Goal: Download file/media

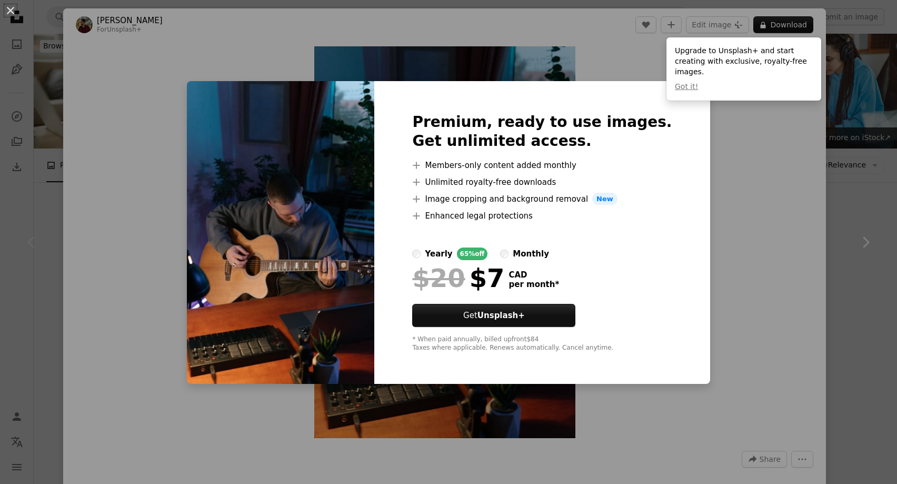
scroll to position [136, 0]
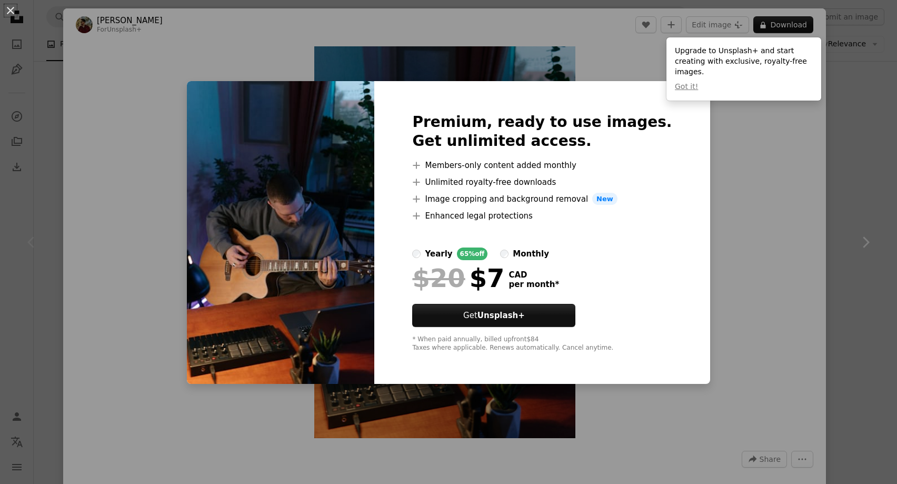
click at [758, 208] on div "An X shape Premium, ready to use images. Get unlimited access. A plus sign Memb…" at bounding box center [448, 242] width 897 height 484
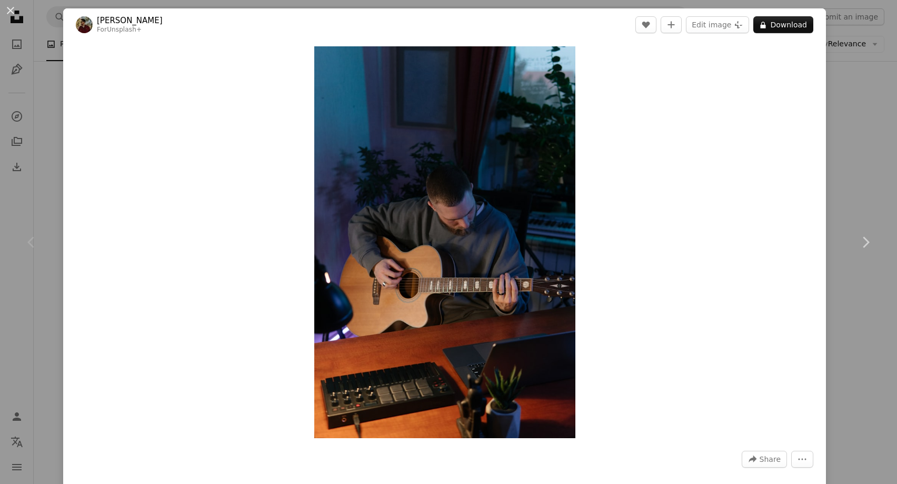
drag, startPoint x: 864, startPoint y: 142, endPoint x: 849, endPoint y: 181, distance: 41.2
click at [866, 141] on div "An X shape Chevron left Chevron right [PERSON_NAME] For Unsplash+ A heart A plu…" at bounding box center [448, 242] width 897 height 484
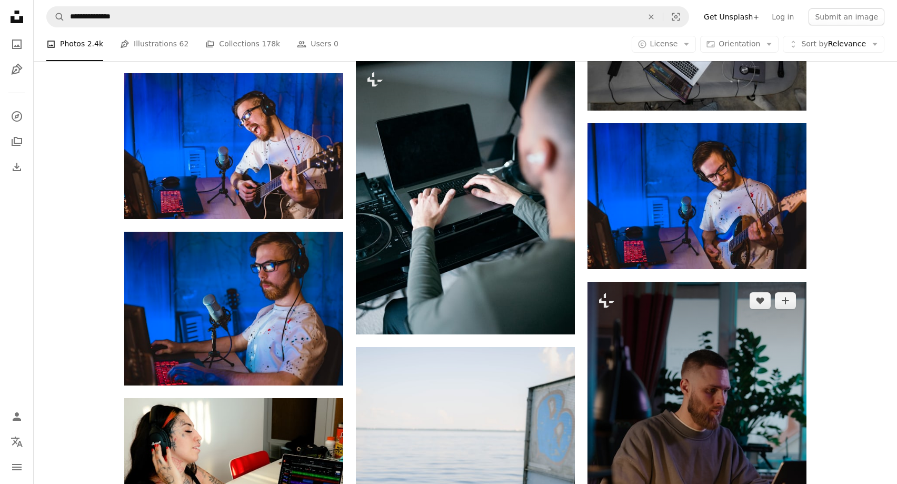
scroll to position [1291, 0]
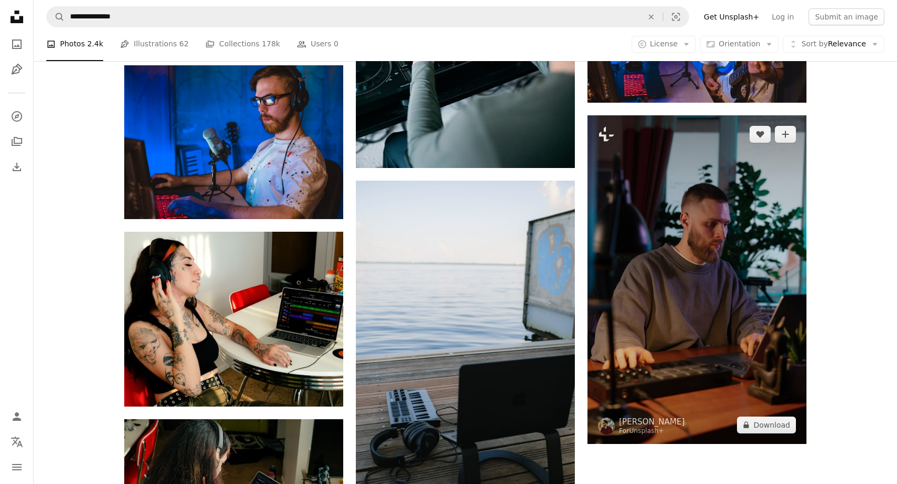
click at [697, 278] on img at bounding box center [697, 279] width 219 height 329
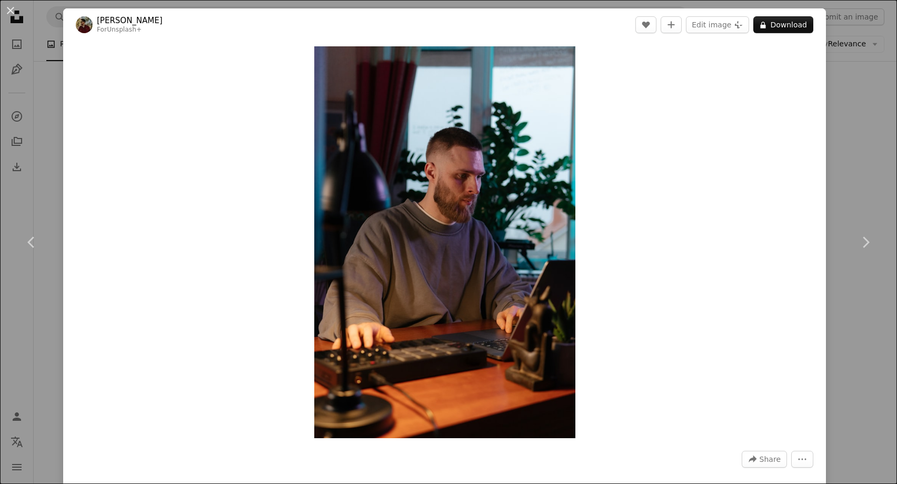
click at [873, 155] on div "An X shape Chevron left Chevron right [PERSON_NAME] For Unsplash+ A heart A plu…" at bounding box center [448, 242] width 897 height 484
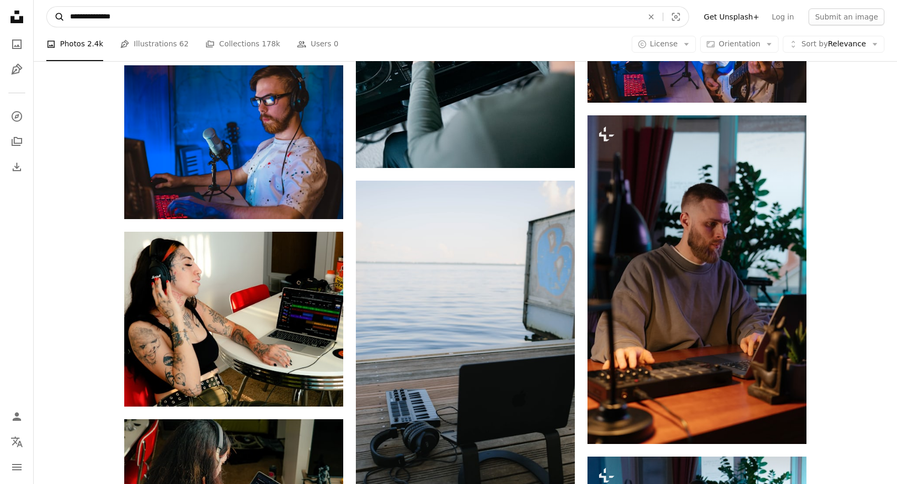
drag, startPoint x: 187, startPoint y: 15, endPoint x: 57, endPoint y: 27, distance: 130.6
click at [65, 22] on input "**********" at bounding box center [352, 17] width 575 height 20
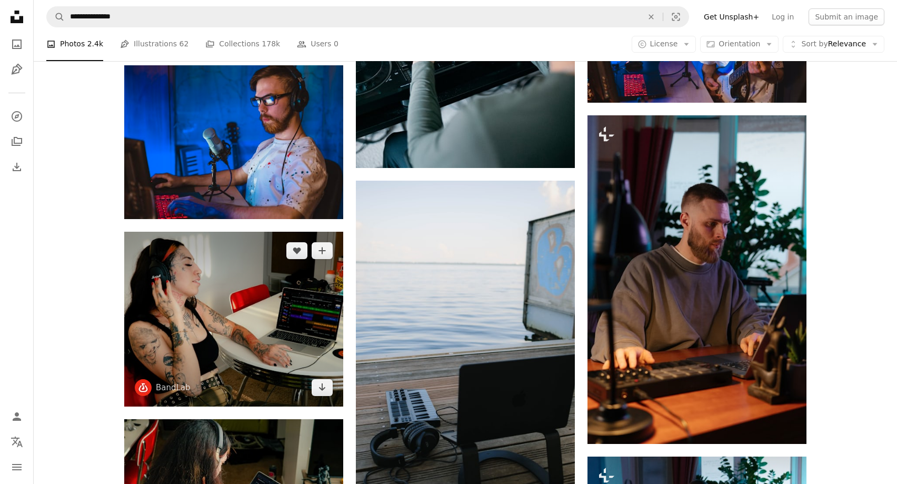
click at [252, 284] on img at bounding box center [233, 319] width 219 height 175
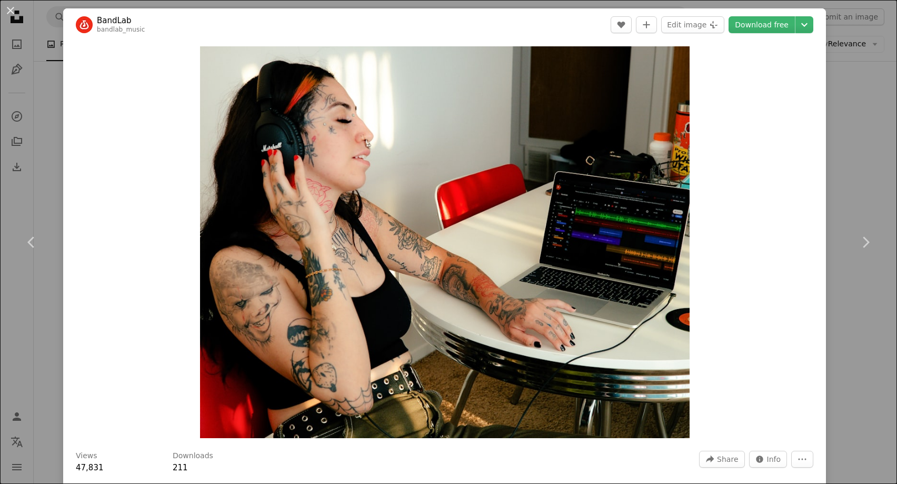
click at [851, 156] on div "An X shape Chevron left Chevron right BandLab bandlab_music A heart A plus sign…" at bounding box center [448, 242] width 897 height 484
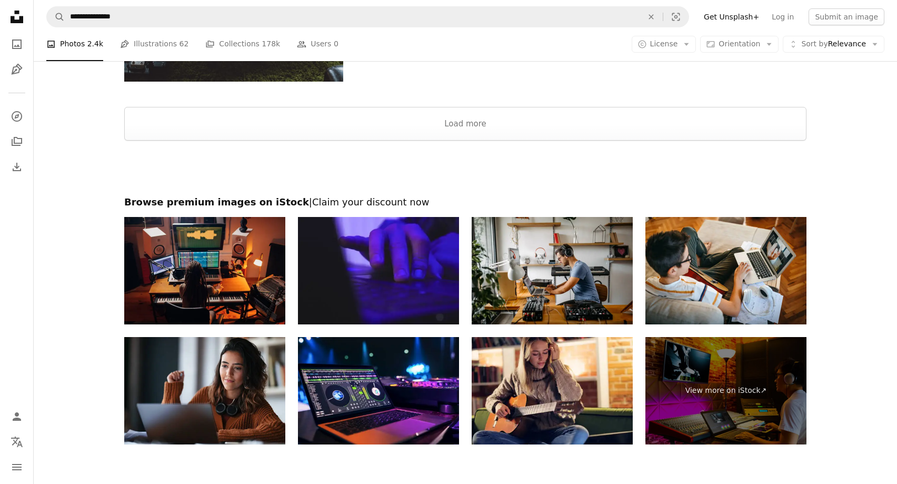
scroll to position [3627, 0]
